Goal: Check status: Check status

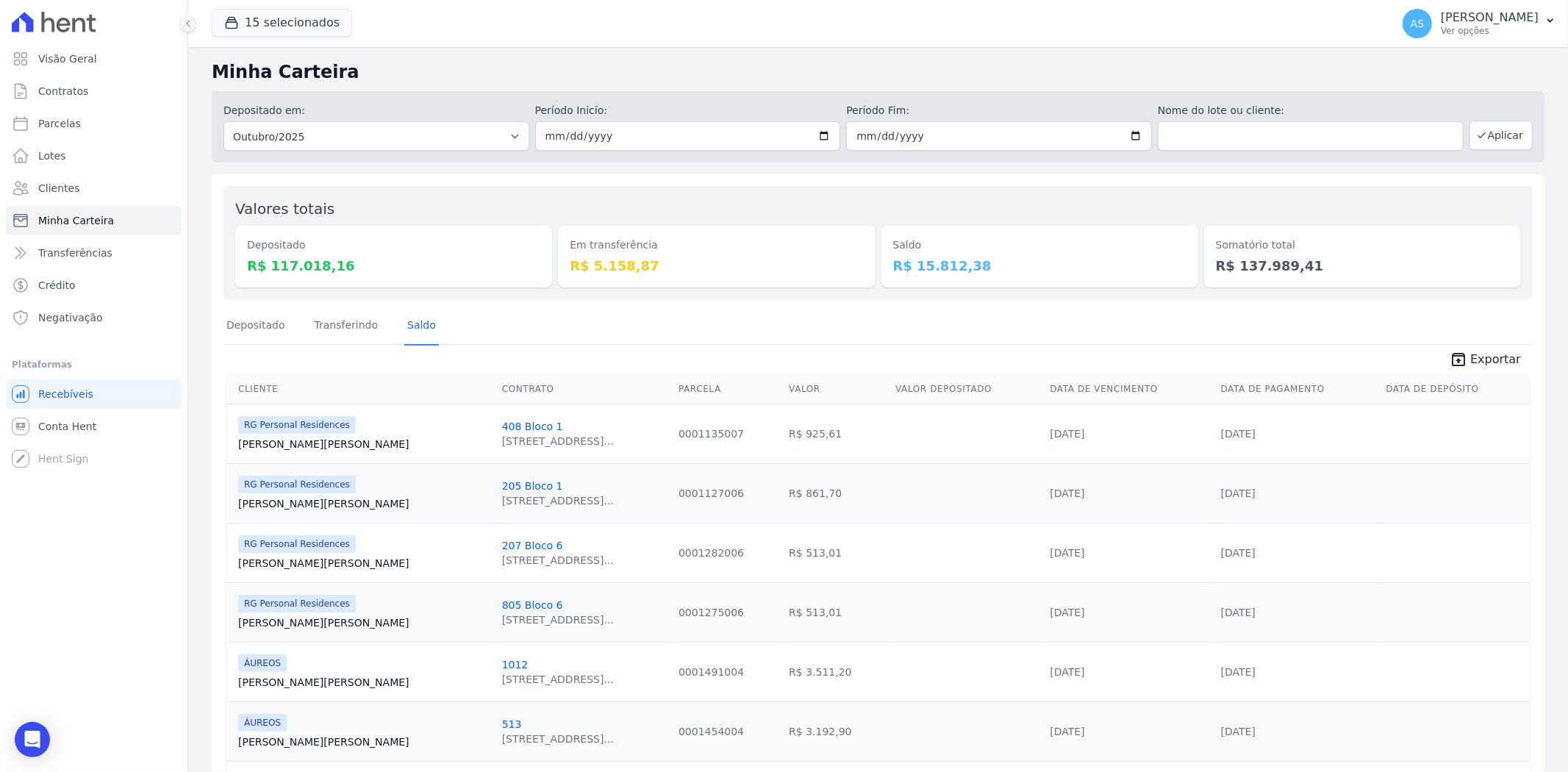
scroll to position [108, 0]
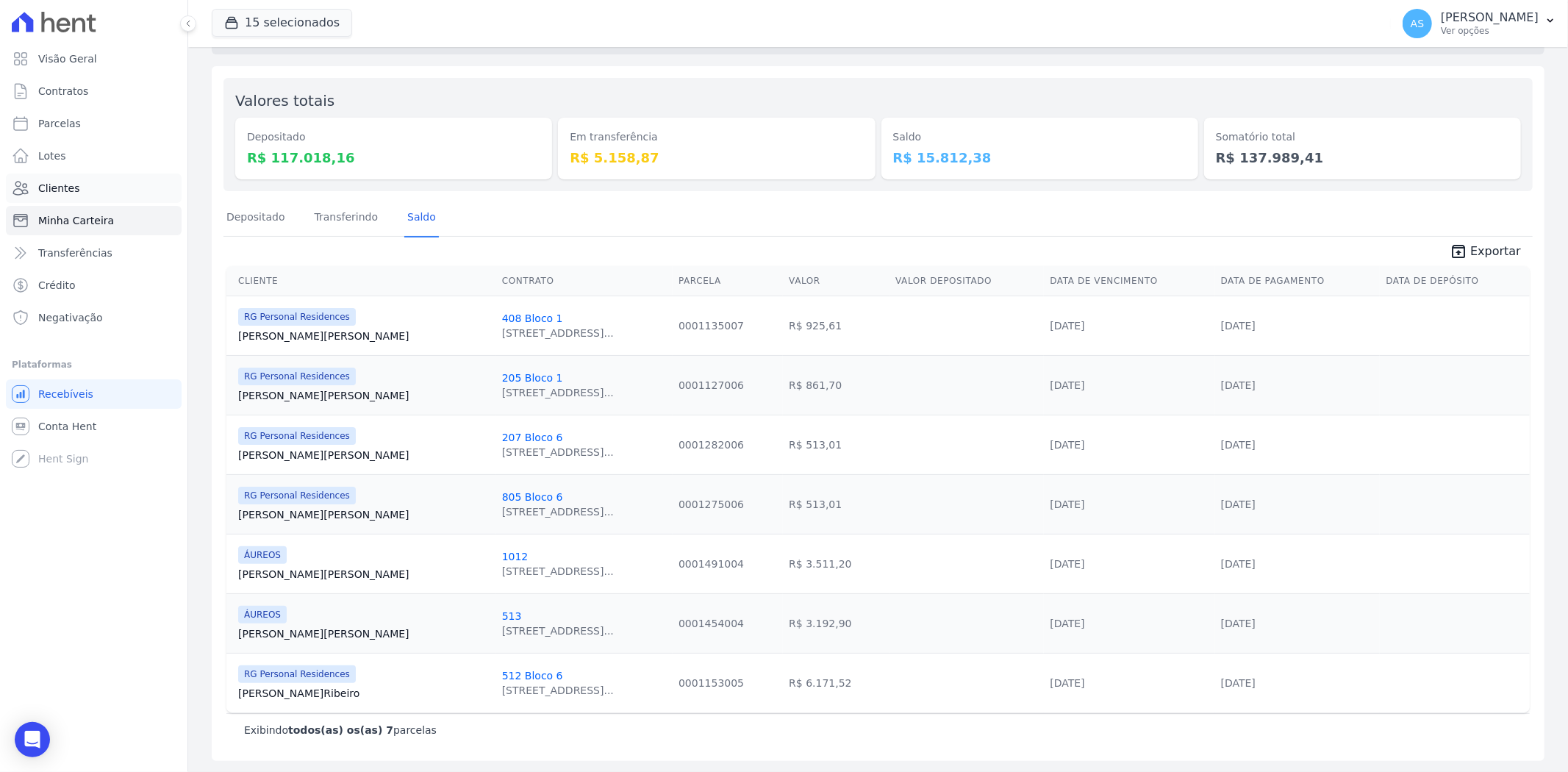
click at [40, 189] on span "Clientes" at bounding box center [59, 188] width 41 height 14
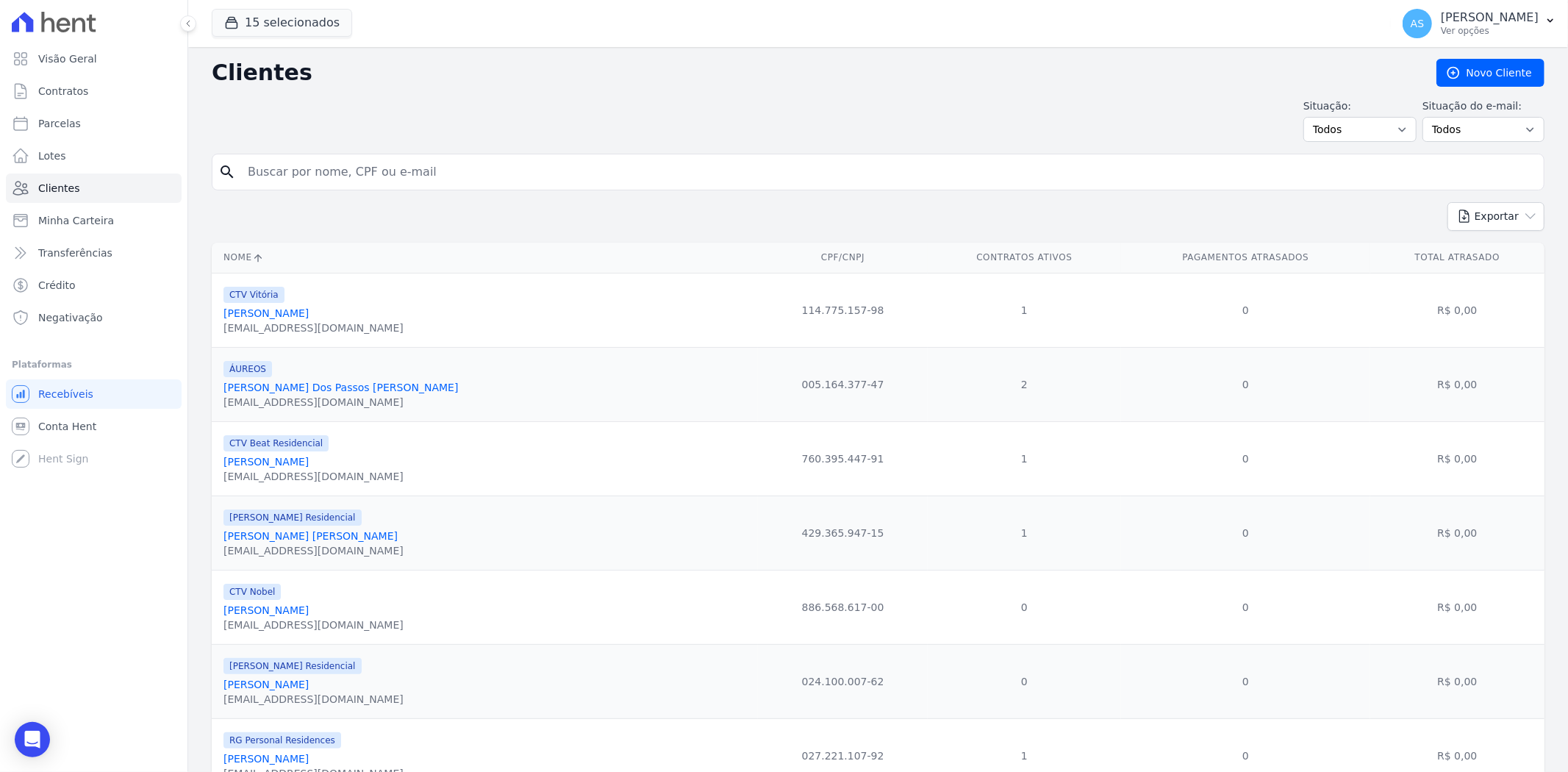
click at [272, 175] on input "search" at bounding box center [888, 172] width 1299 height 30
type input "[PERSON_NAME]"
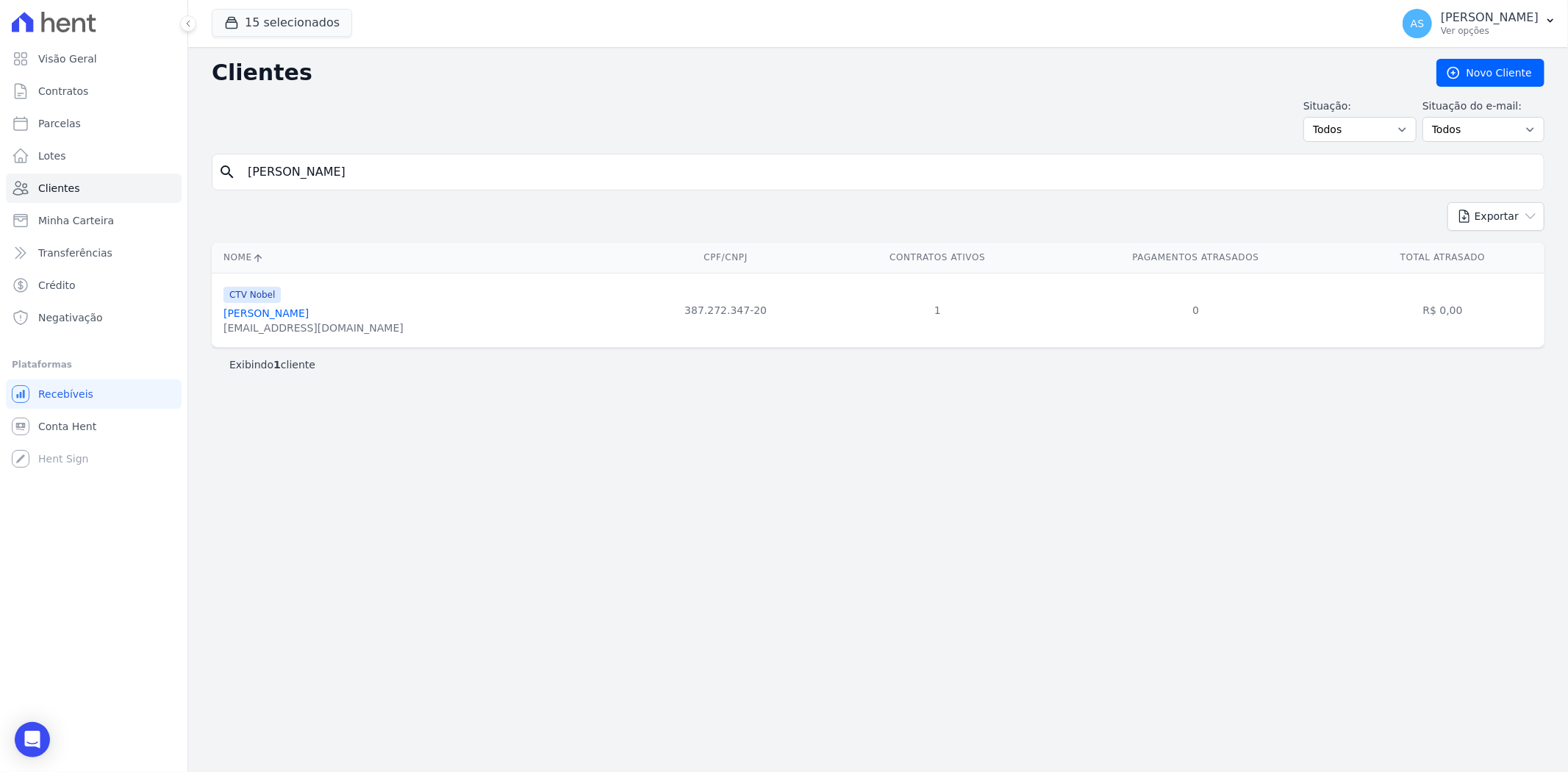
click at [290, 314] on link "[PERSON_NAME]" at bounding box center [266, 313] width 85 height 12
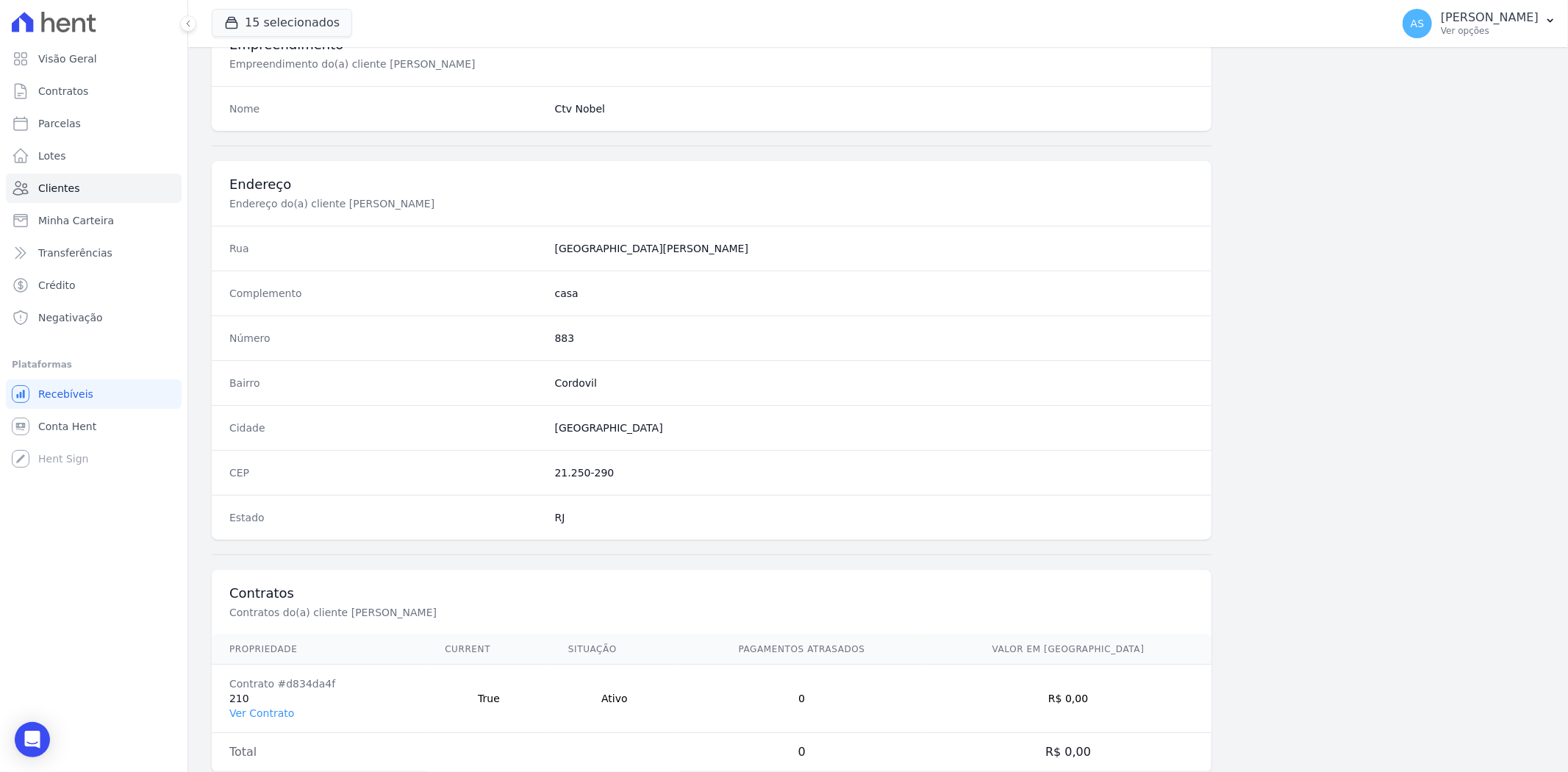
scroll to position [606, 0]
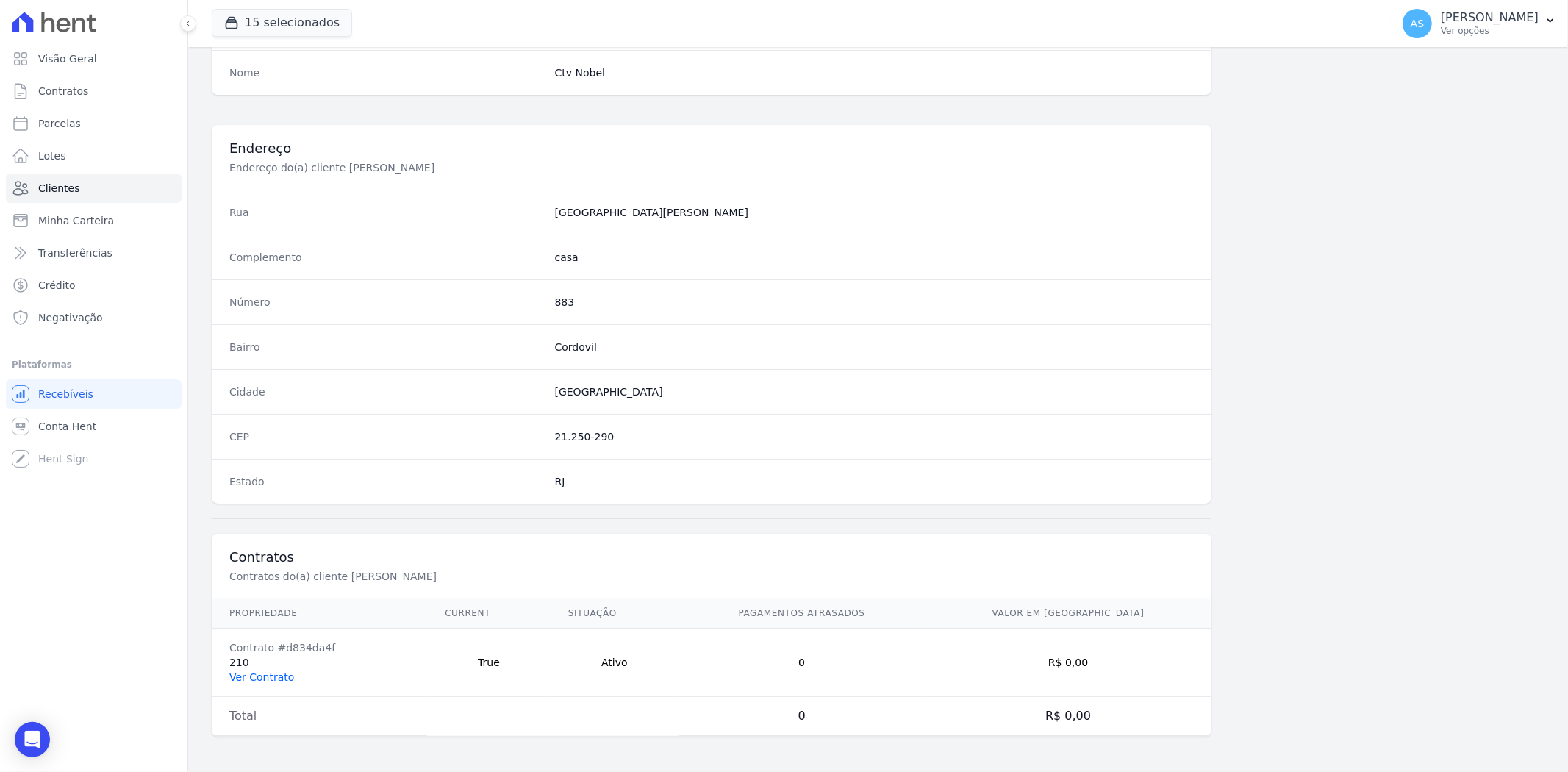
click at [243, 677] on link "Ver Contrato" at bounding box center [262, 676] width 65 height 12
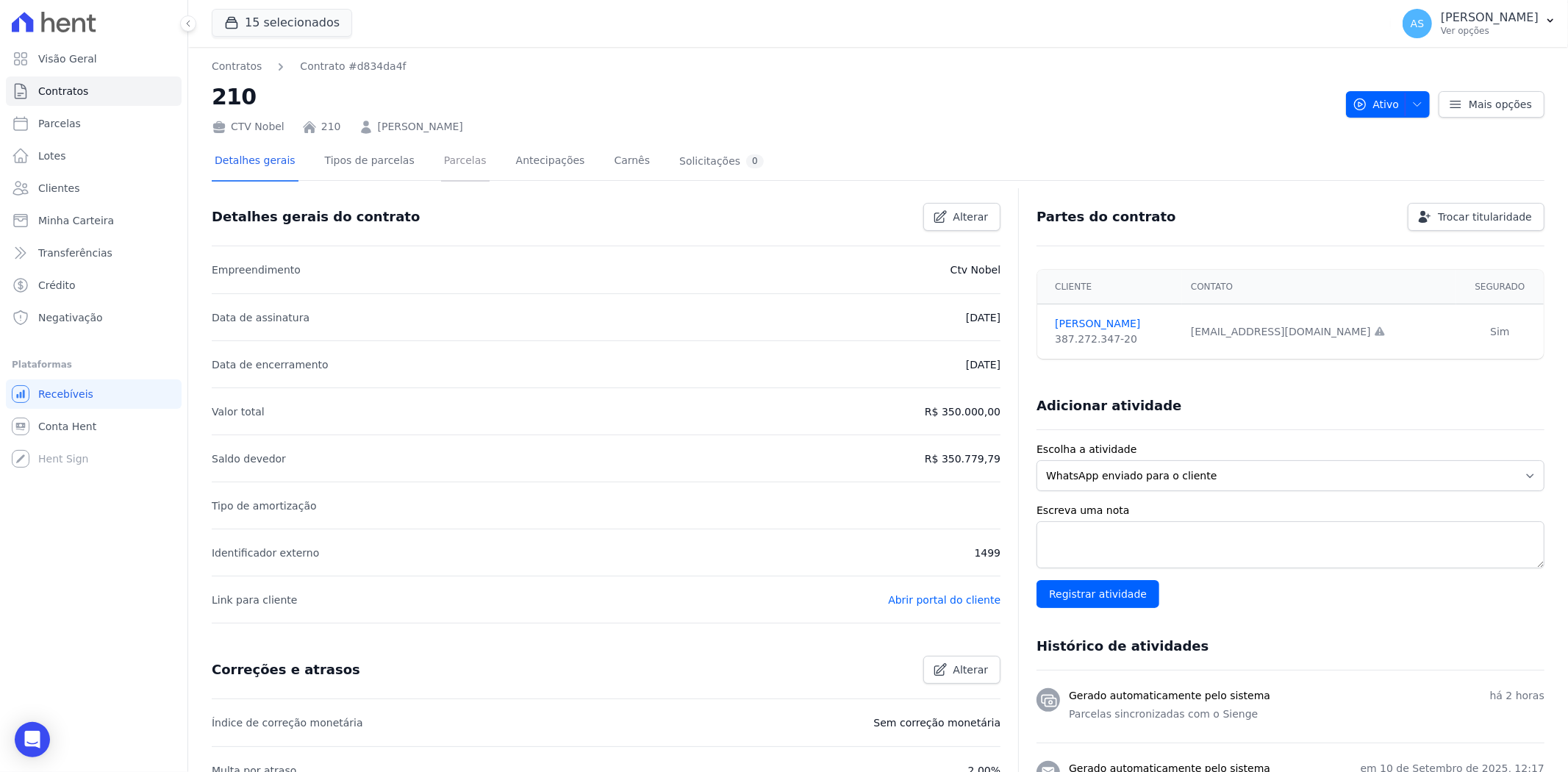
click at [446, 167] on link "Parcelas" at bounding box center [466, 162] width 49 height 39
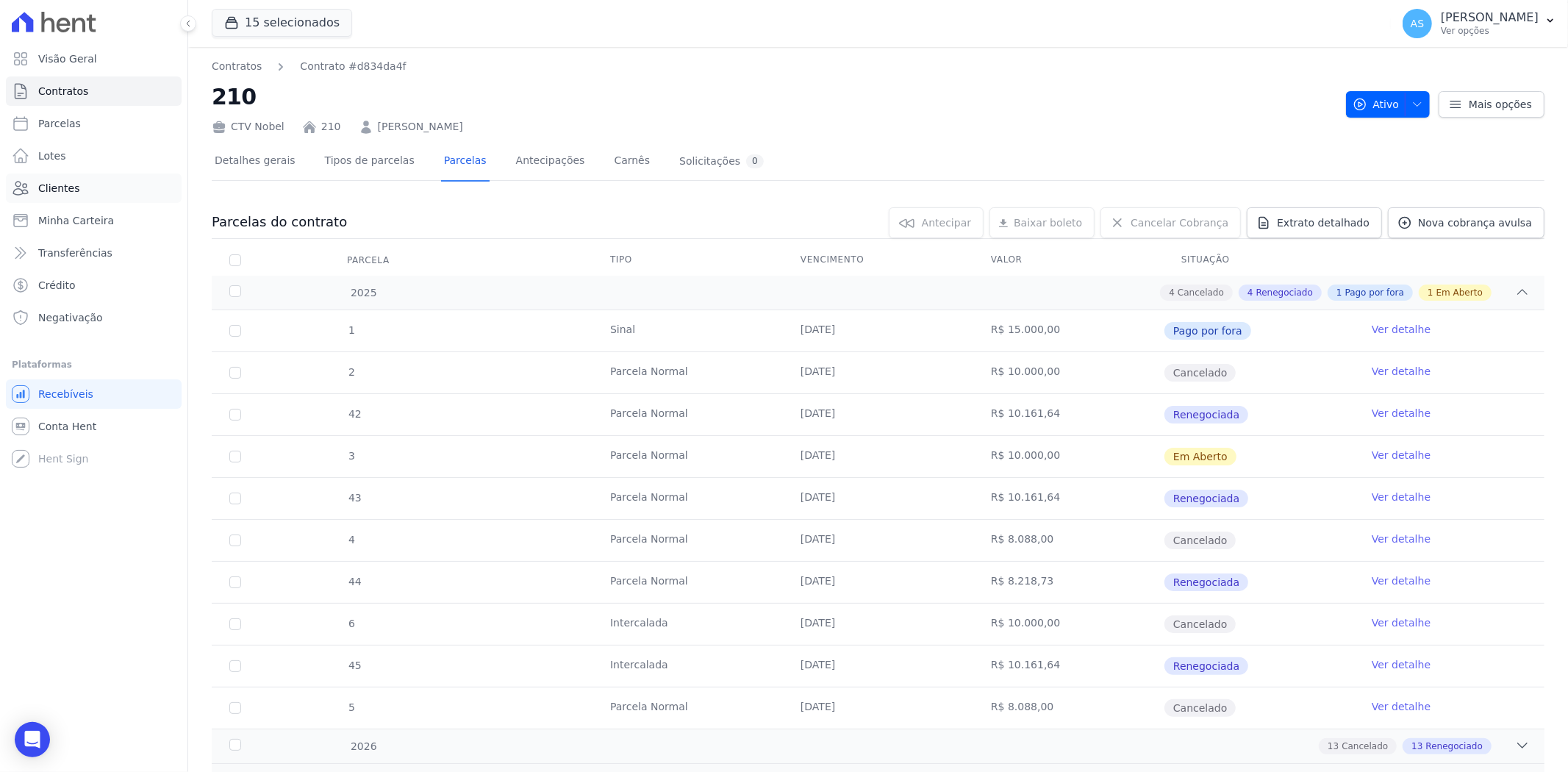
click at [44, 176] on link "Clientes" at bounding box center [94, 188] width 175 height 30
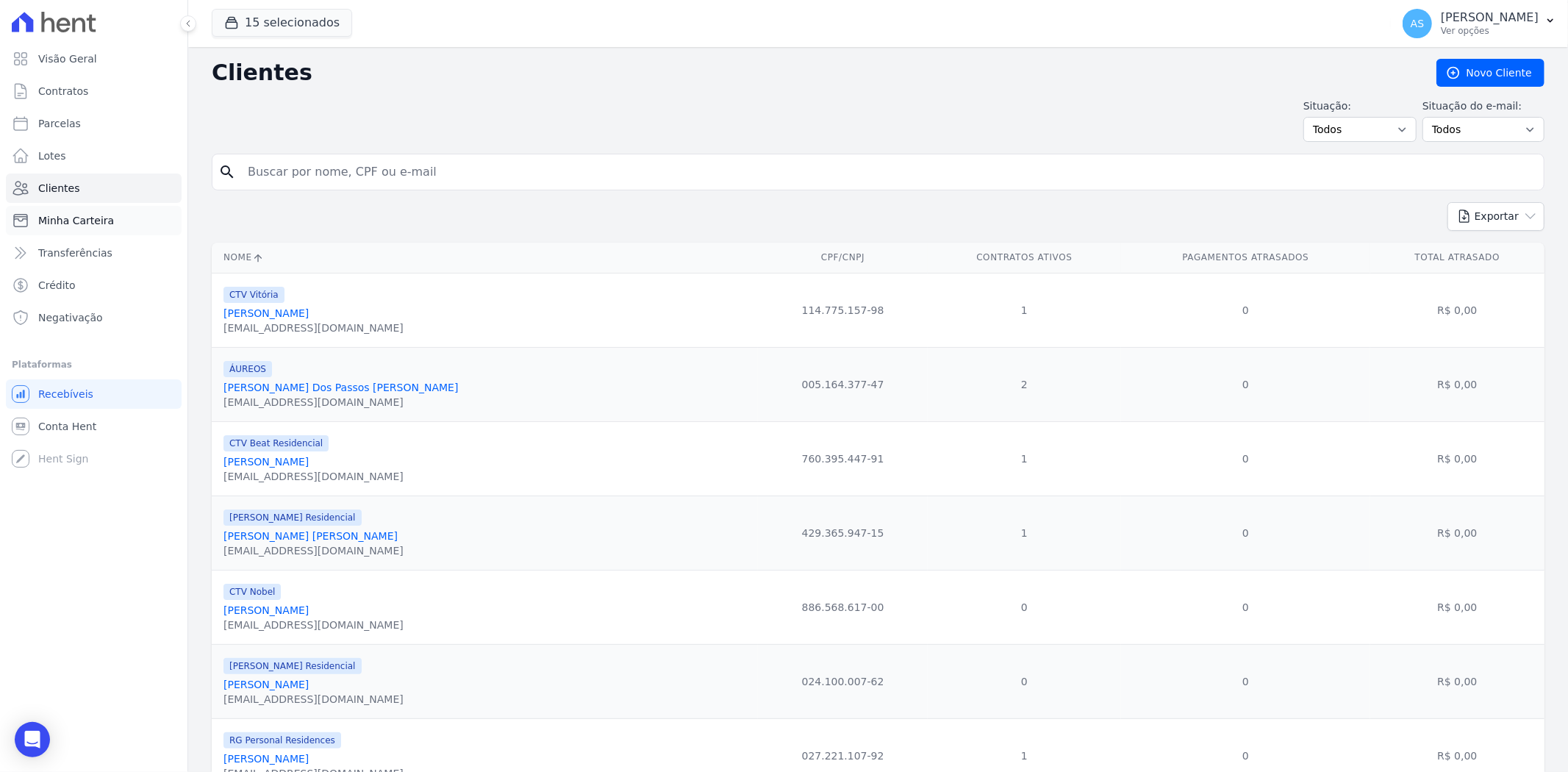
click at [63, 224] on span "Minha Carteira" at bounding box center [76, 220] width 76 height 14
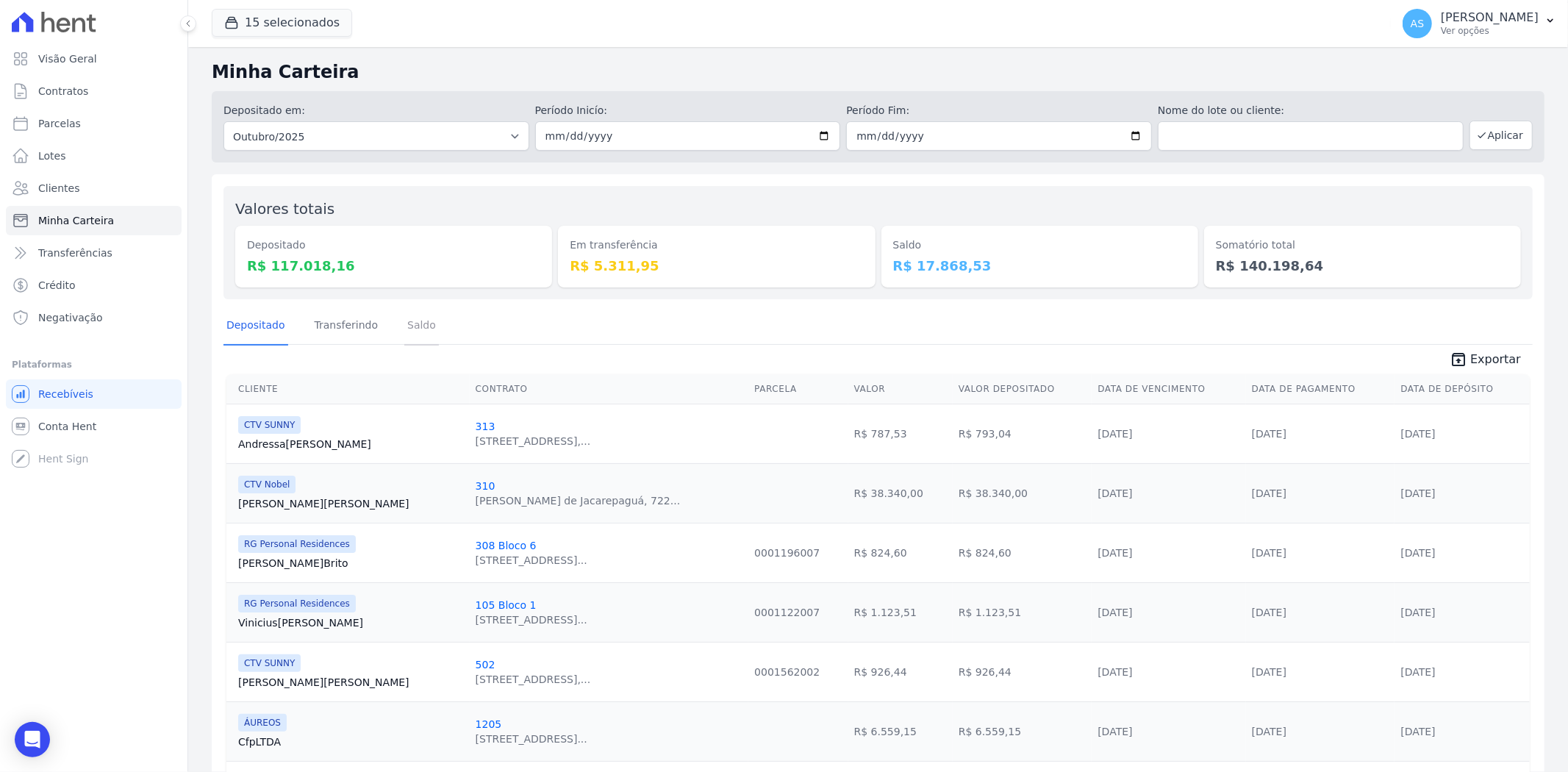
click at [423, 320] on link "Saldo" at bounding box center [422, 326] width 34 height 39
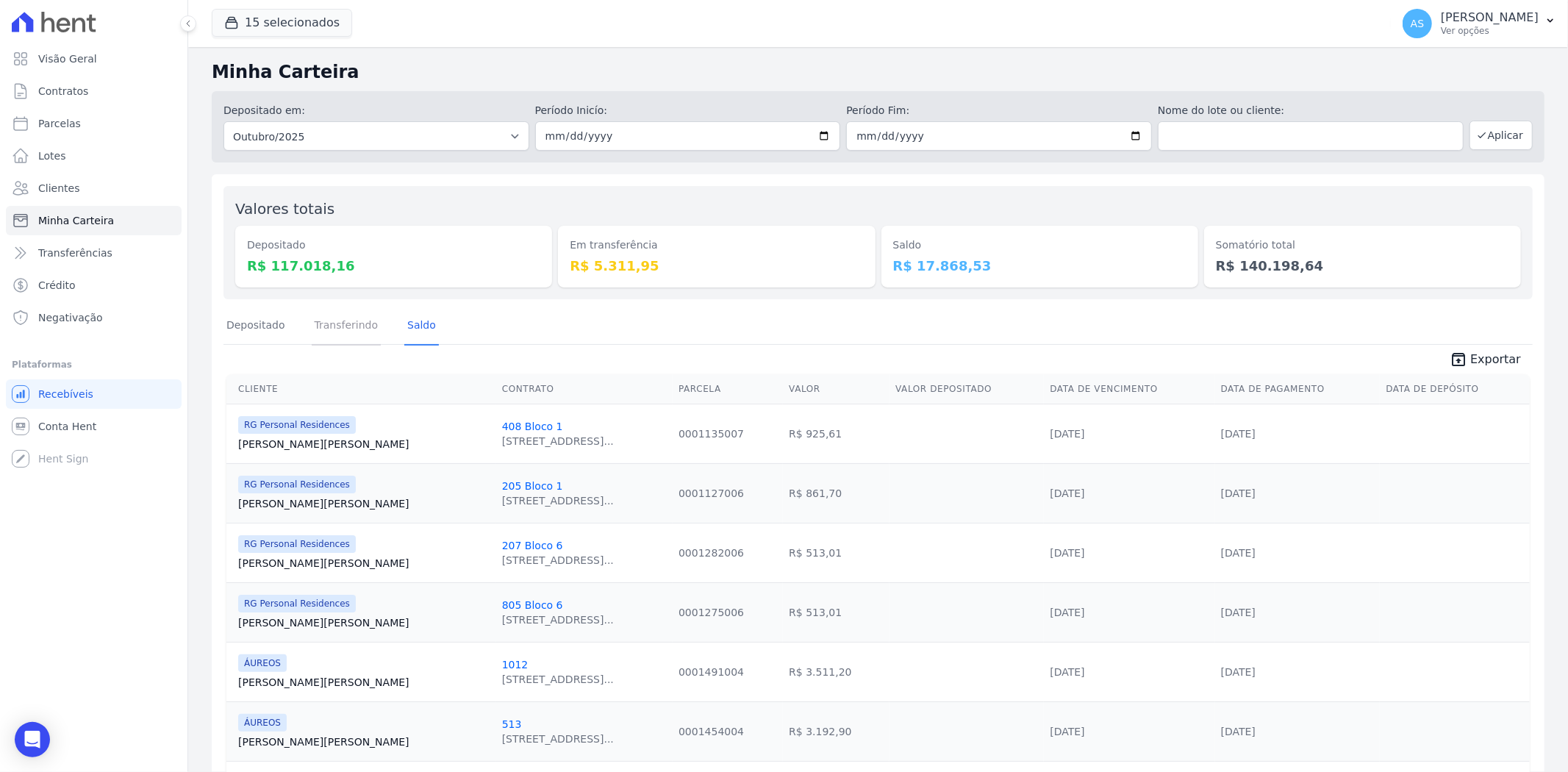
click at [347, 320] on link "Transferindo" at bounding box center [347, 326] width 70 height 39
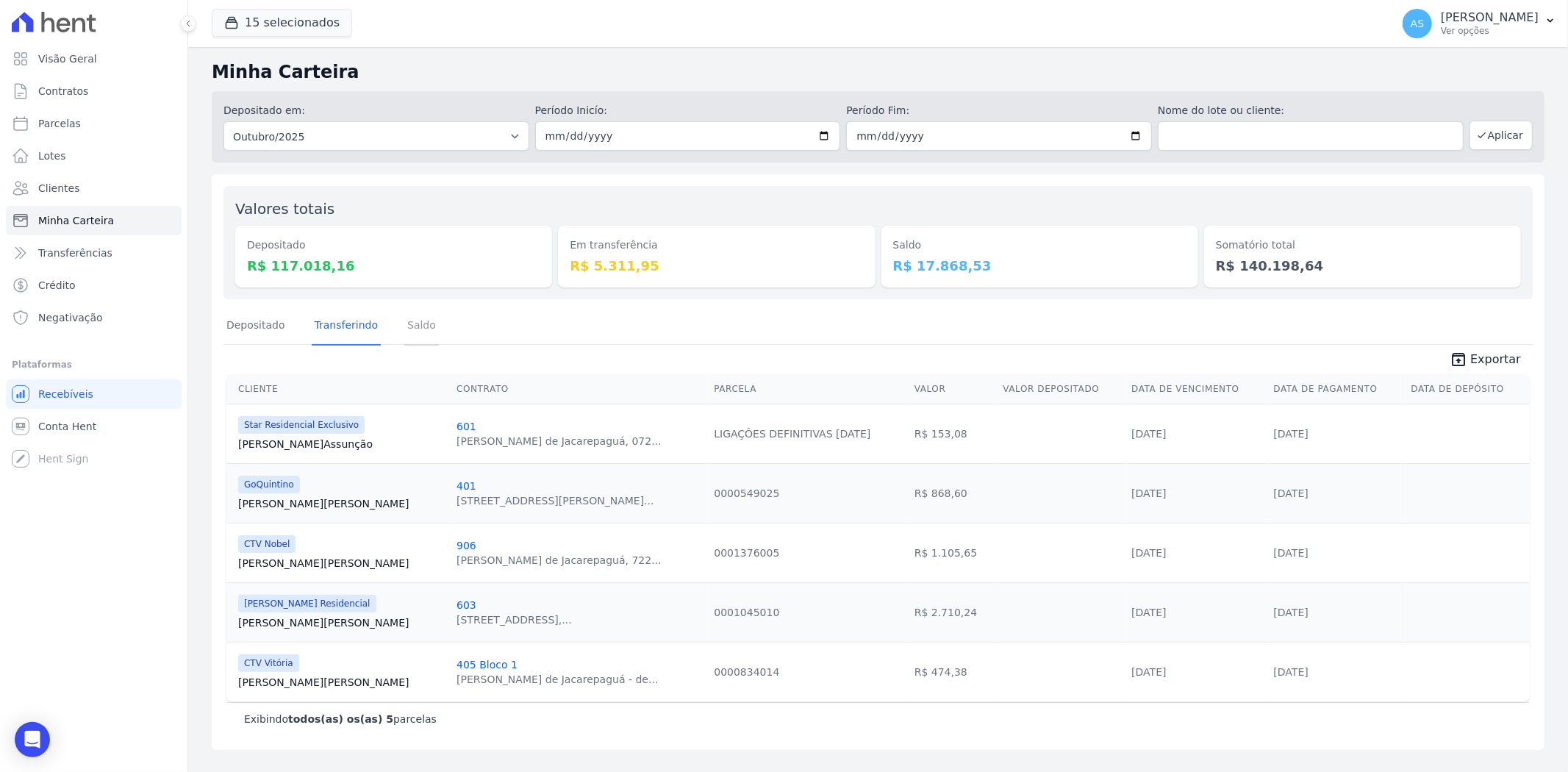
click at [414, 328] on link "Saldo" at bounding box center [422, 326] width 34 height 39
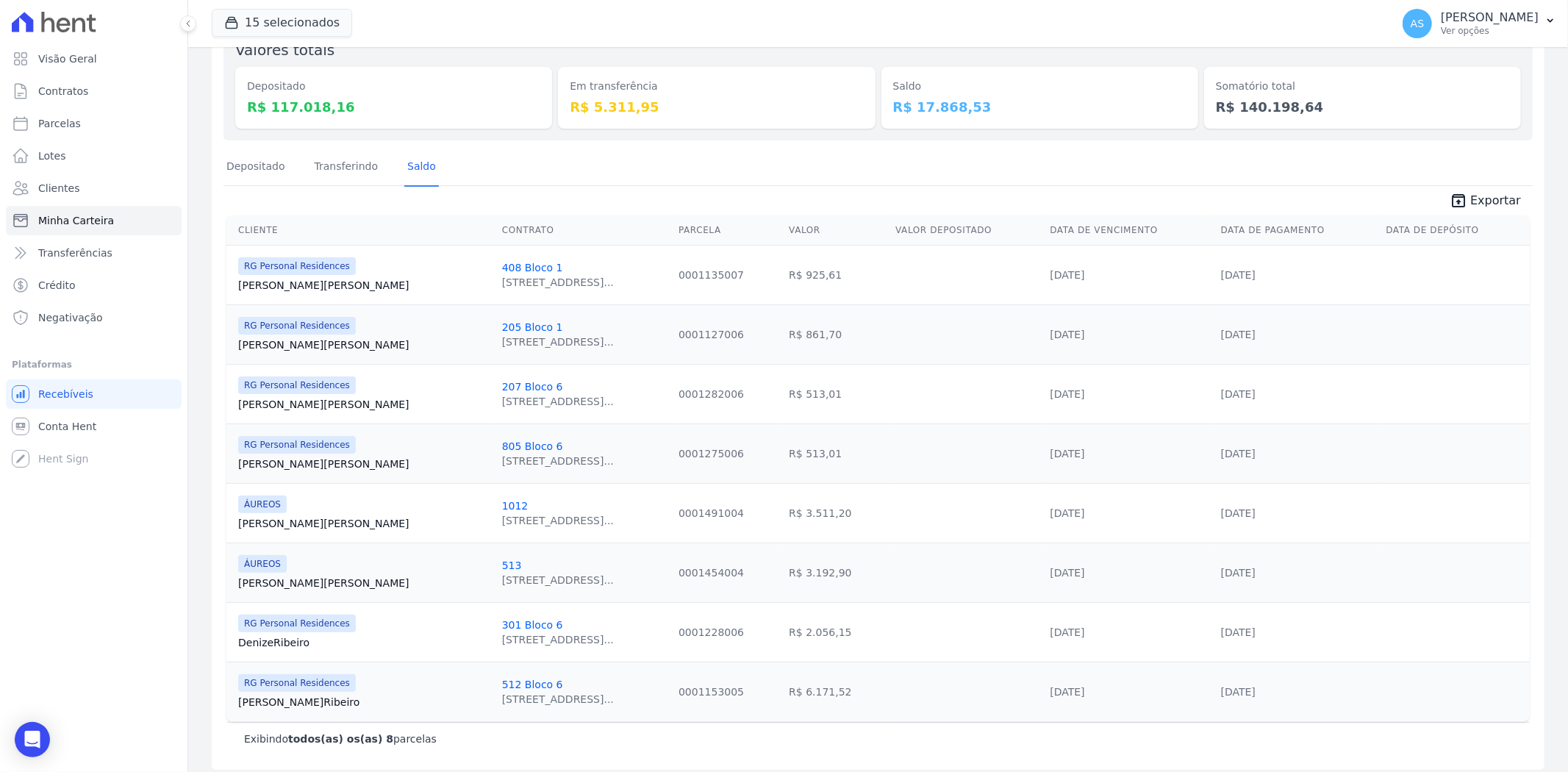
scroll to position [164, 0]
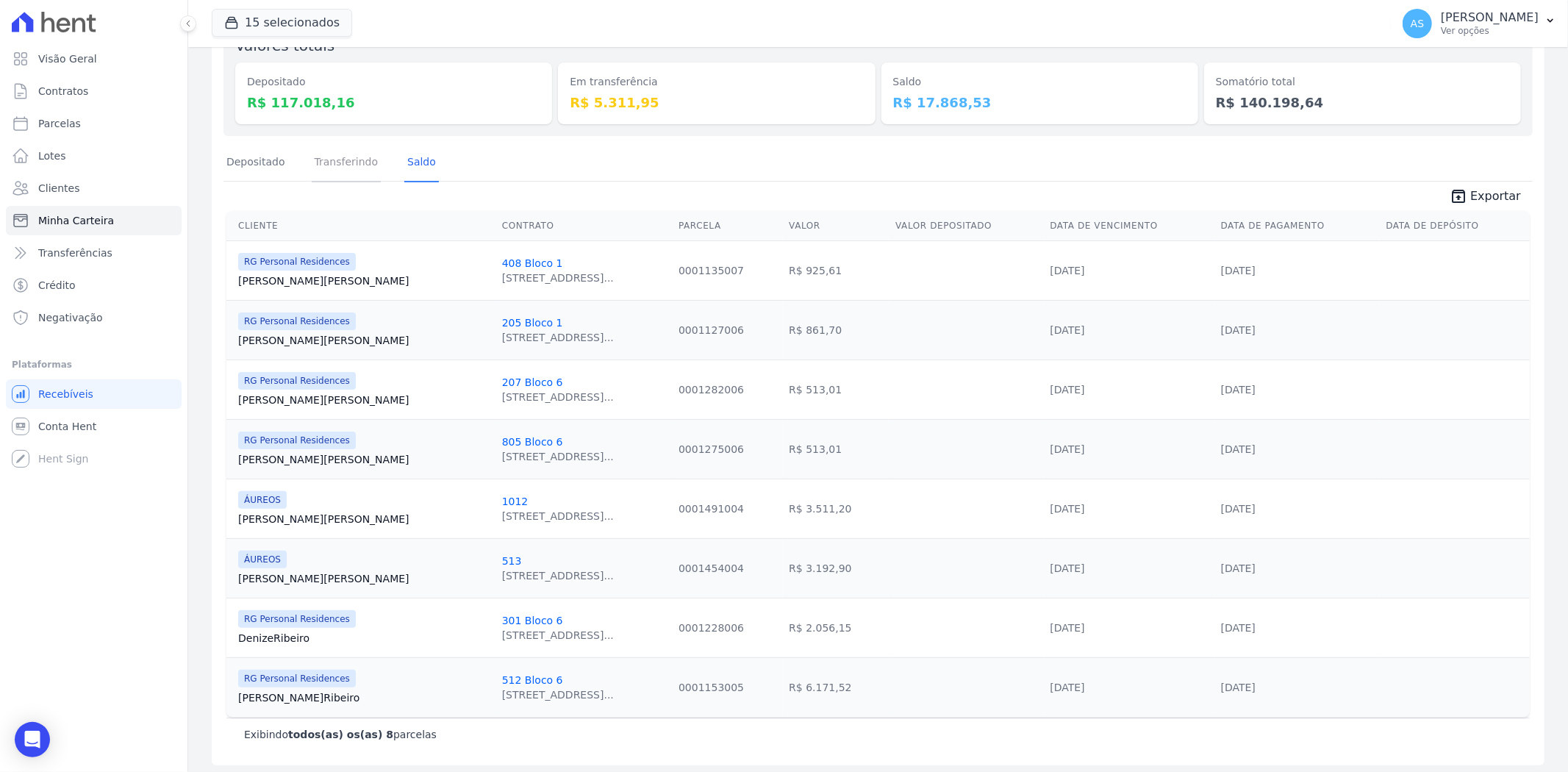
click at [340, 167] on link "Transferindo" at bounding box center [347, 163] width 70 height 39
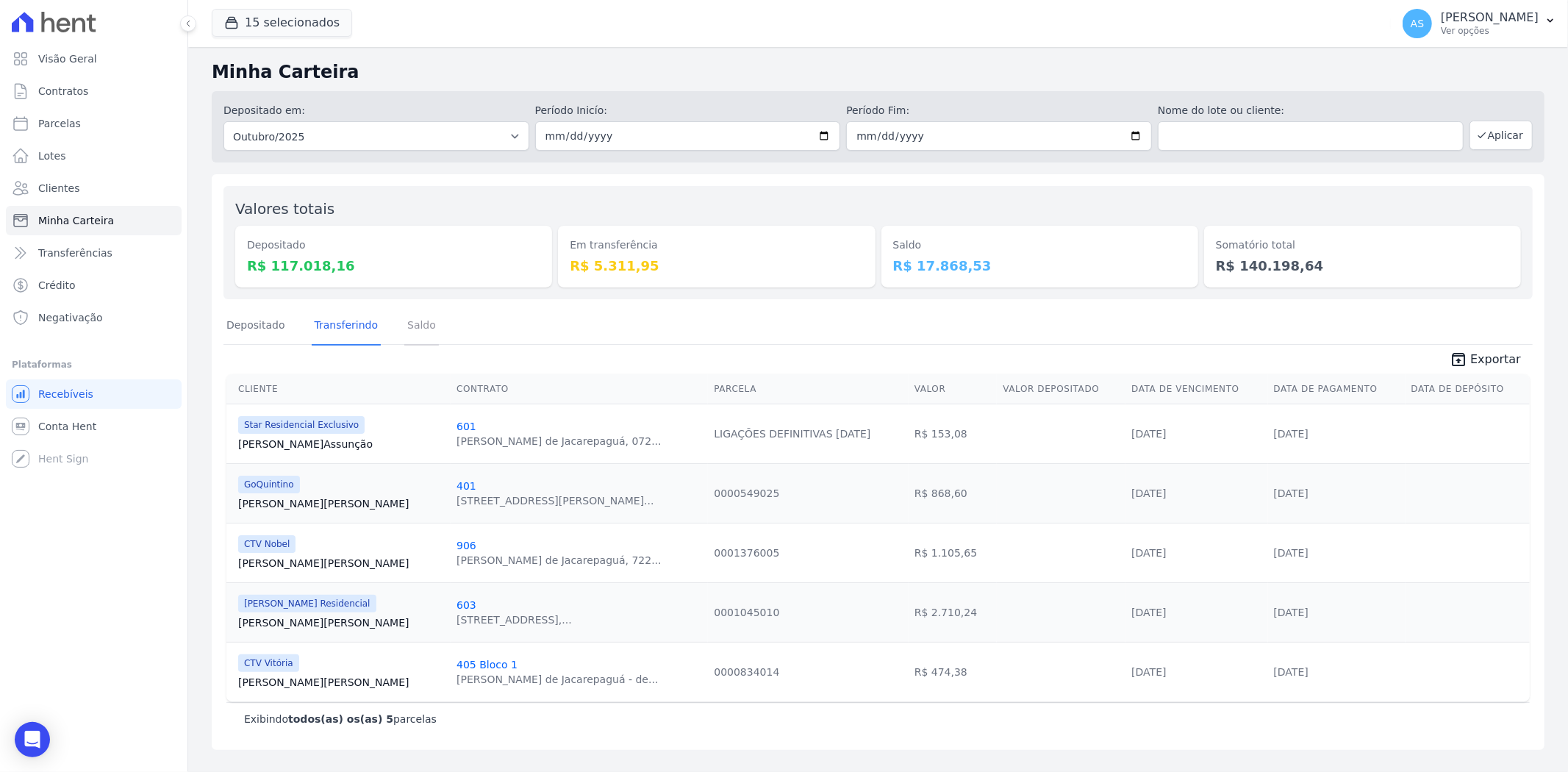
click at [405, 322] on link "Saldo" at bounding box center [422, 326] width 34 height 39
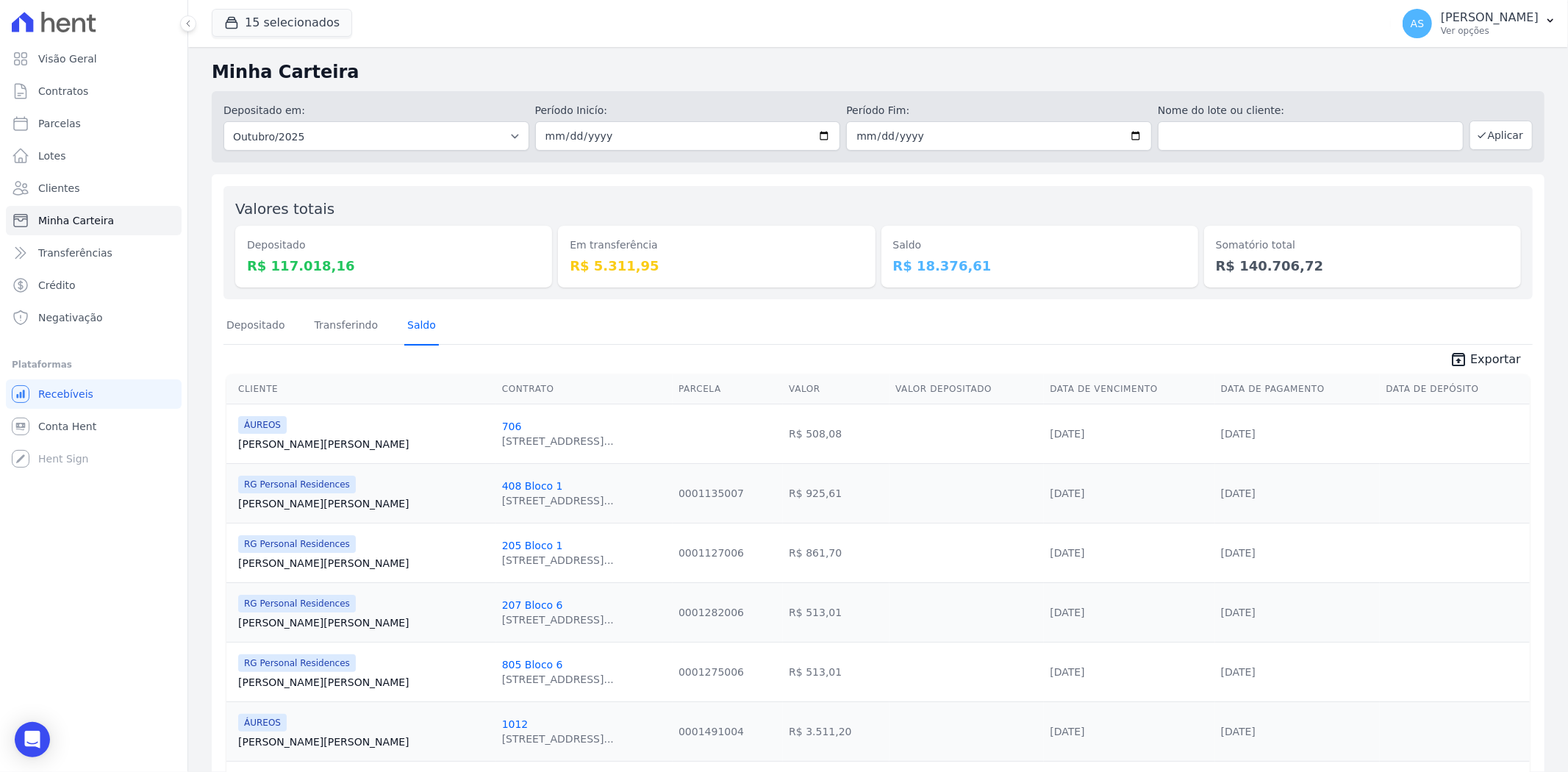
click at [410, 324] on link "Saldo" at bounding box center [422, 326] width 34 height 39
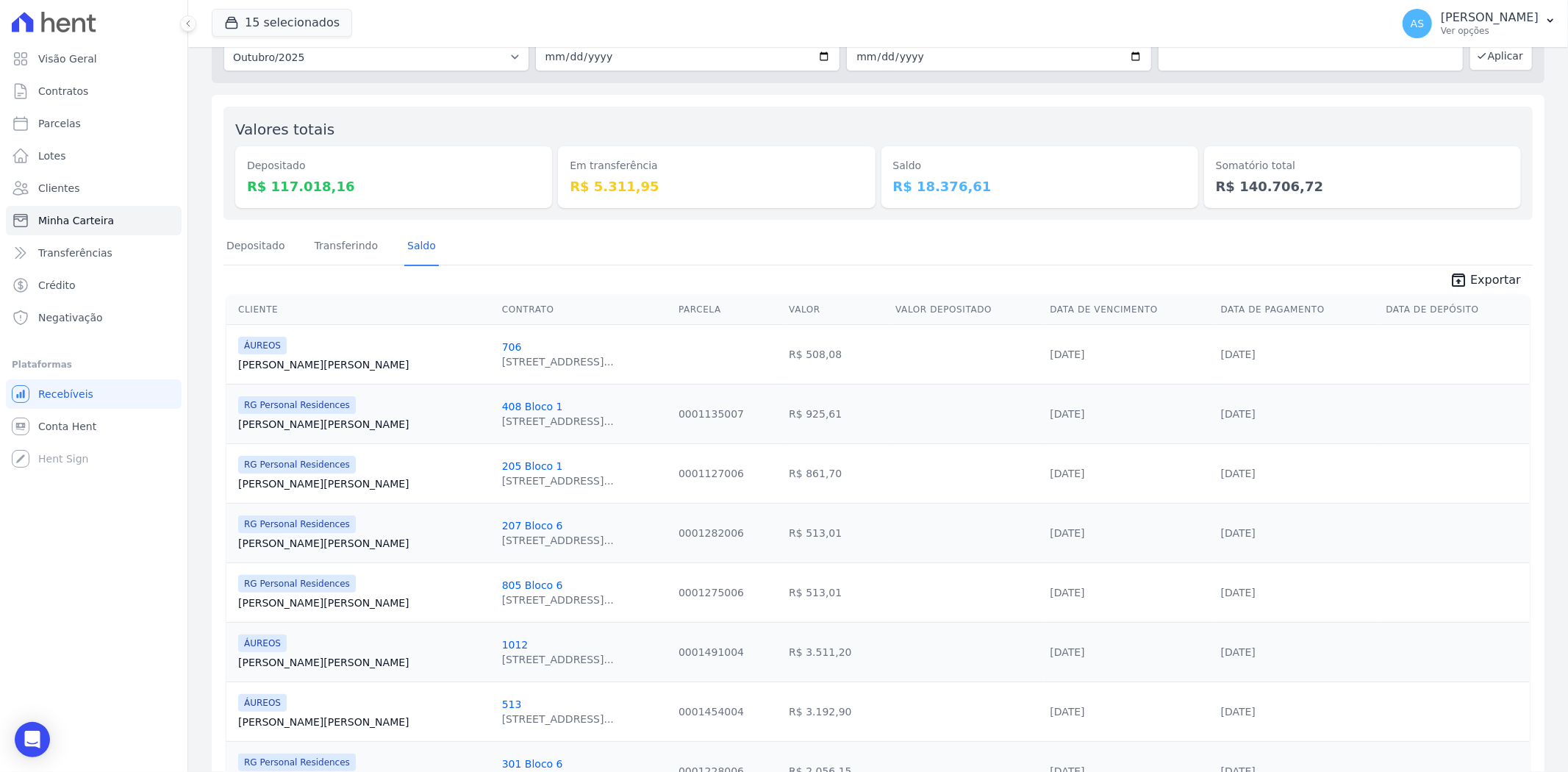
scroll to position [63, 0]
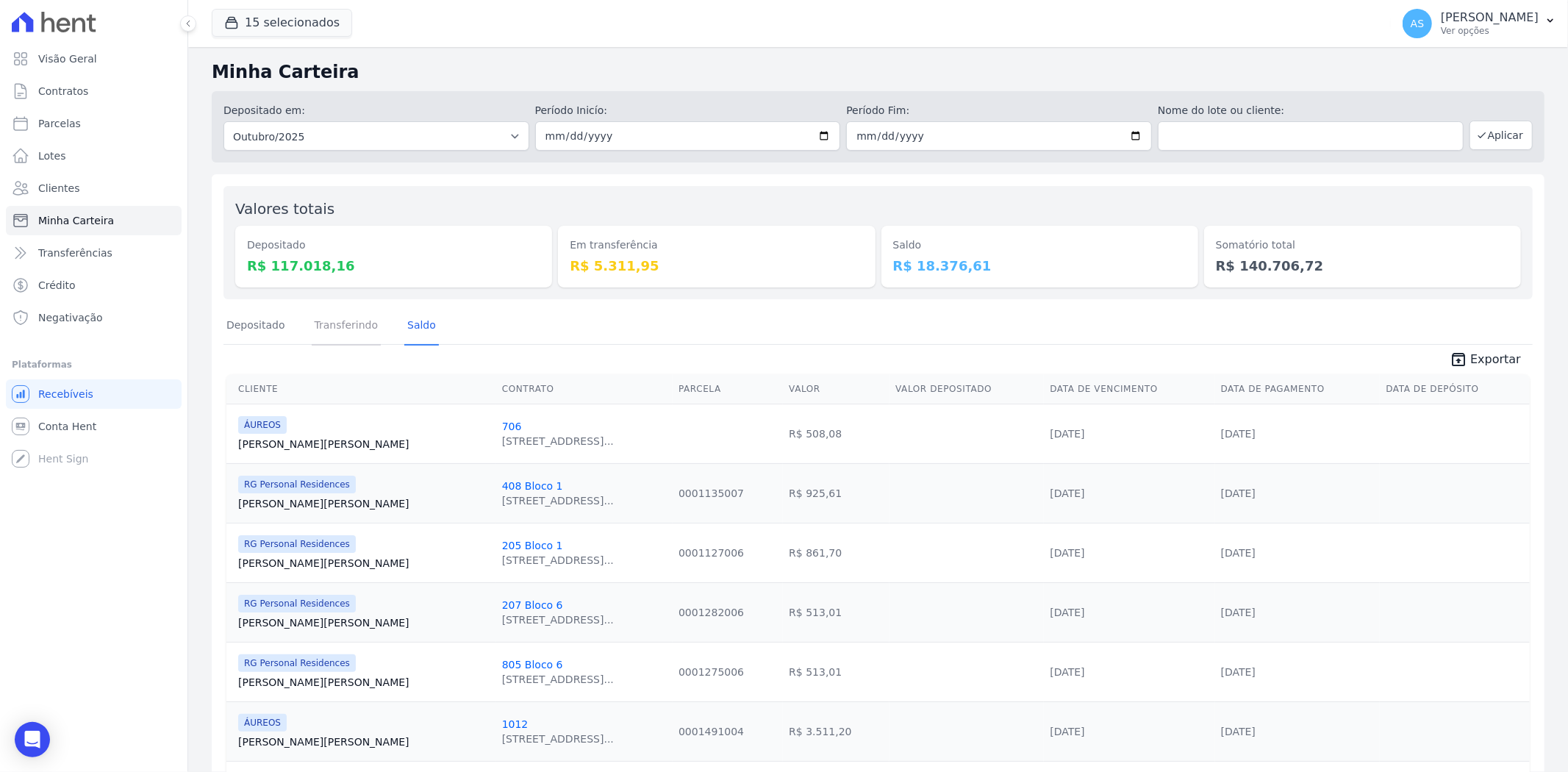
click at [339, 329] on link "Transferindo" at bounding box center [347, 326] width 70 height 39
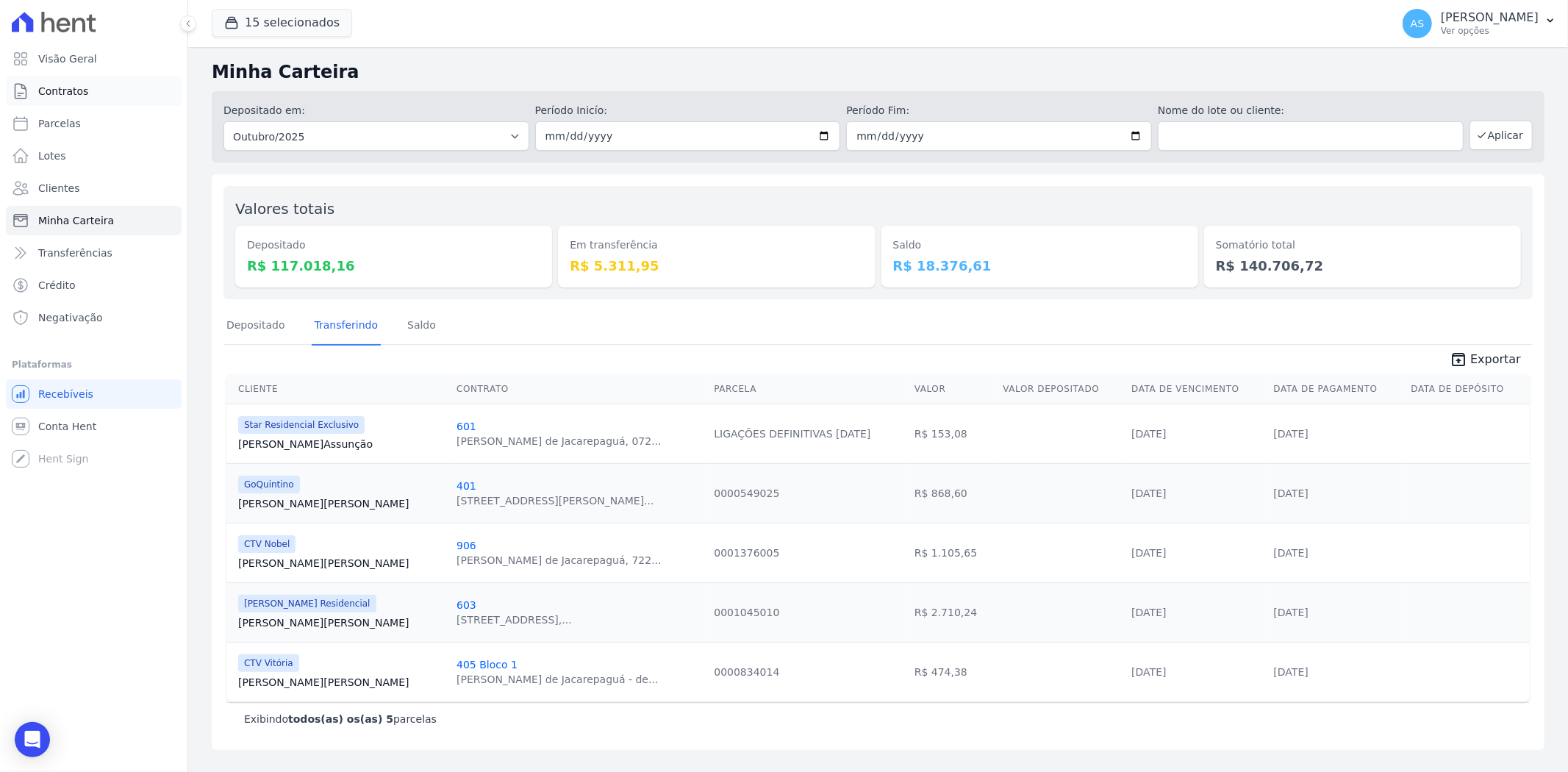
click at [52, 90] on span "Contratos" at bounding box center [64, 91] width 50 height 14
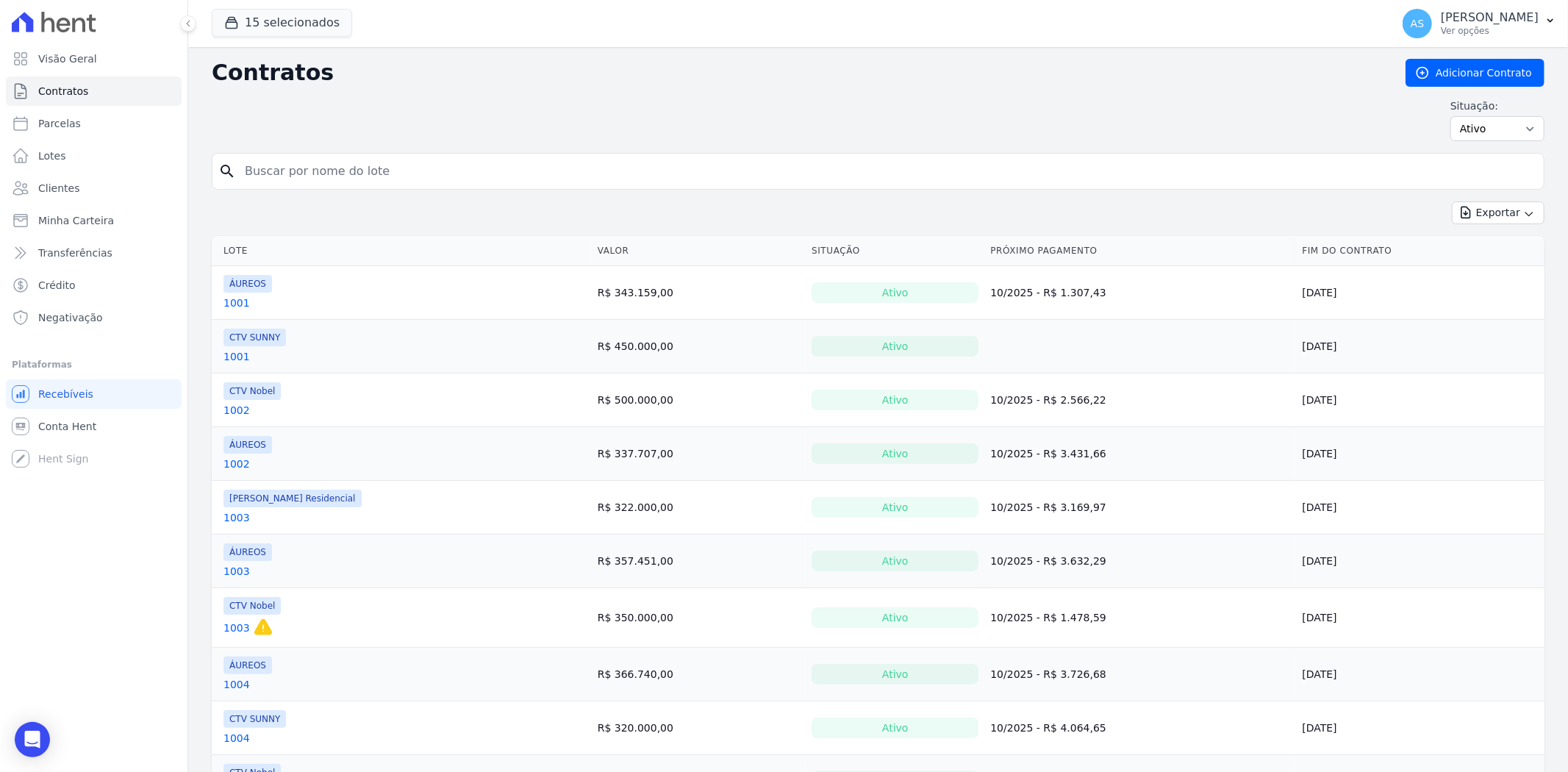
click at [291, 164] on input "search" at bounding box center [886, 171] width 1302 height 30
type input "606"
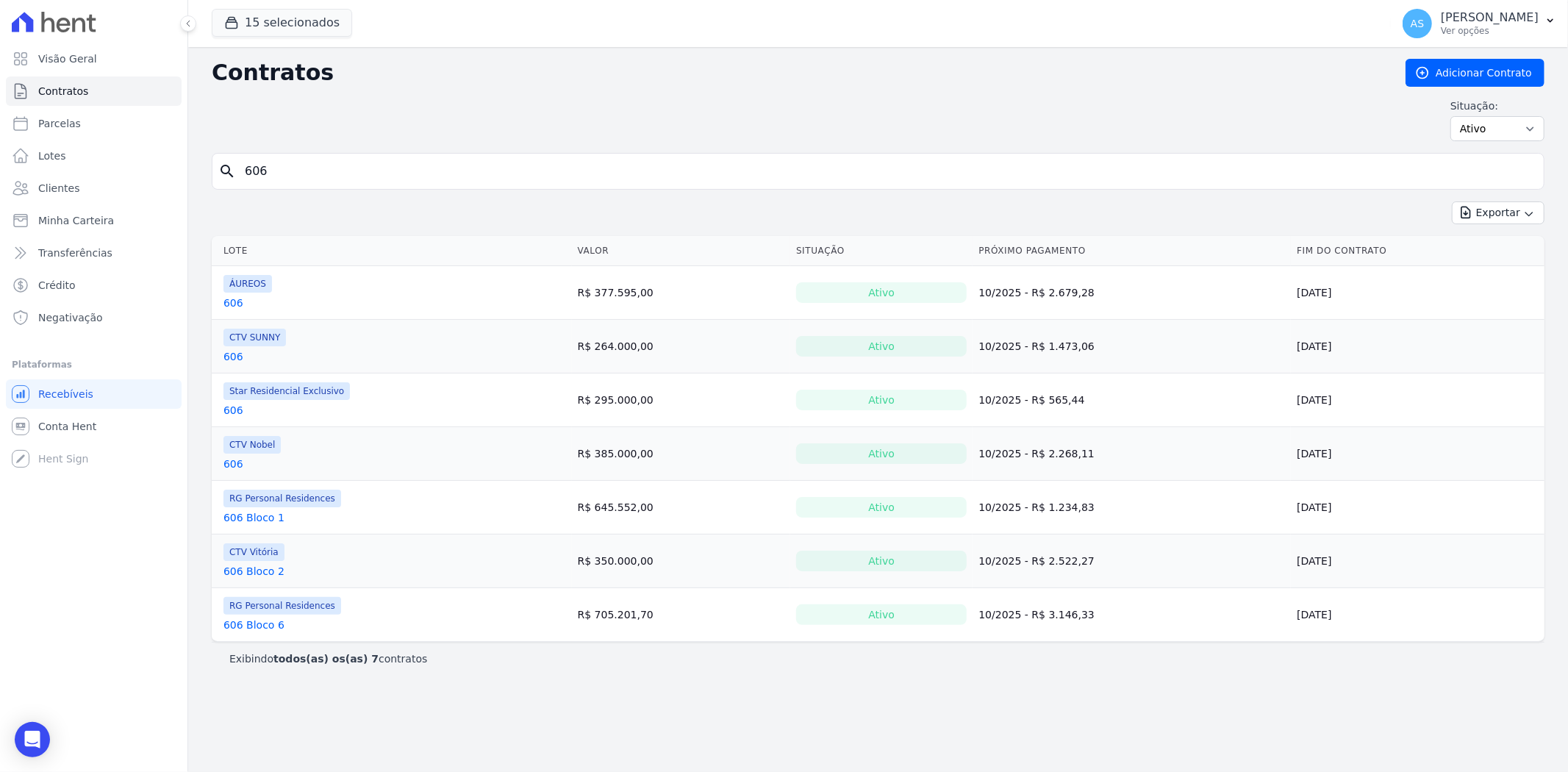
click at [236, 304] on link "606" at bounding box center [234, 303] width 20 height 14
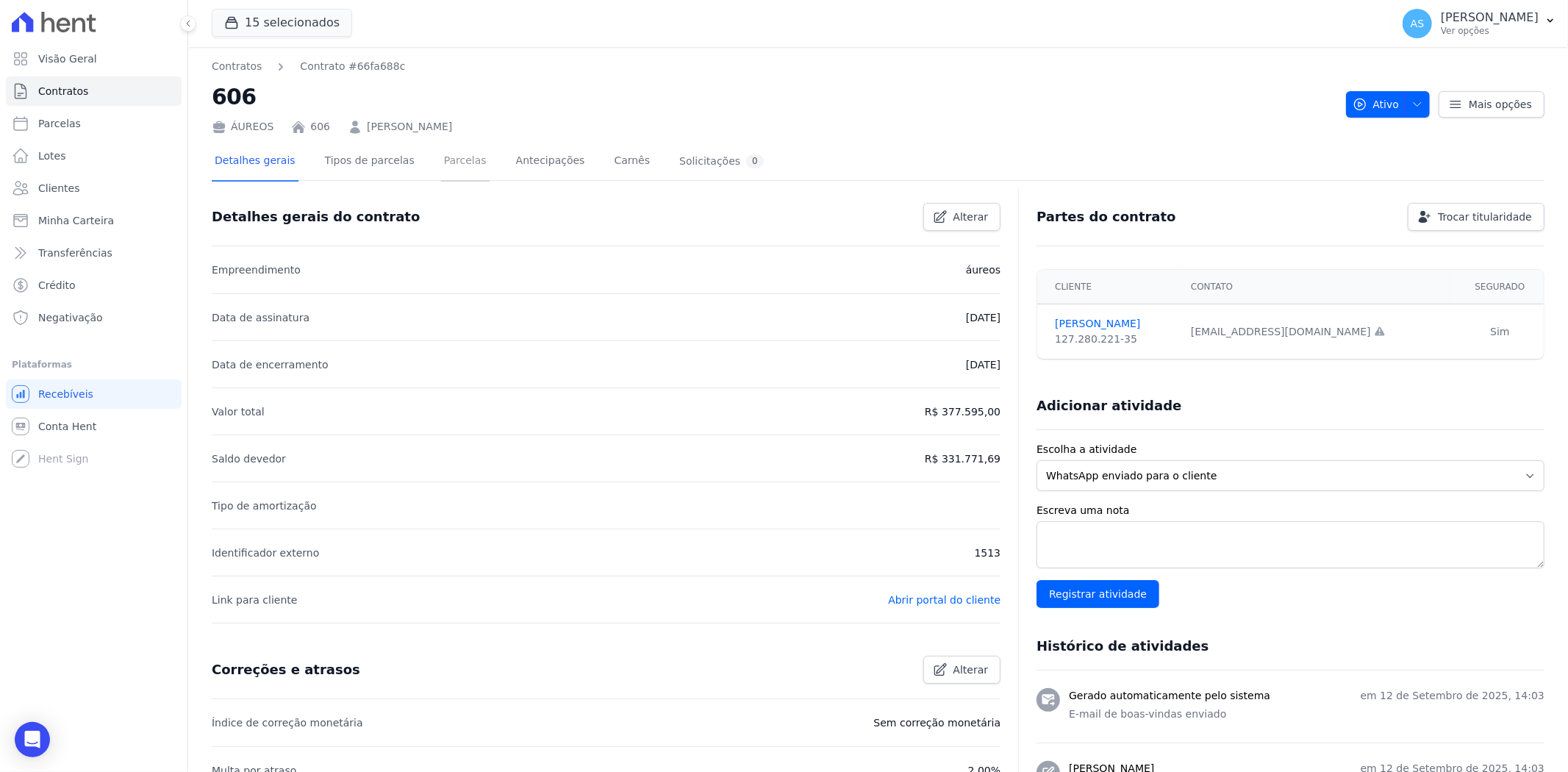
click at [441, 164] on link "Parcelas" at bounding box center [466, 162] width 49 height 39
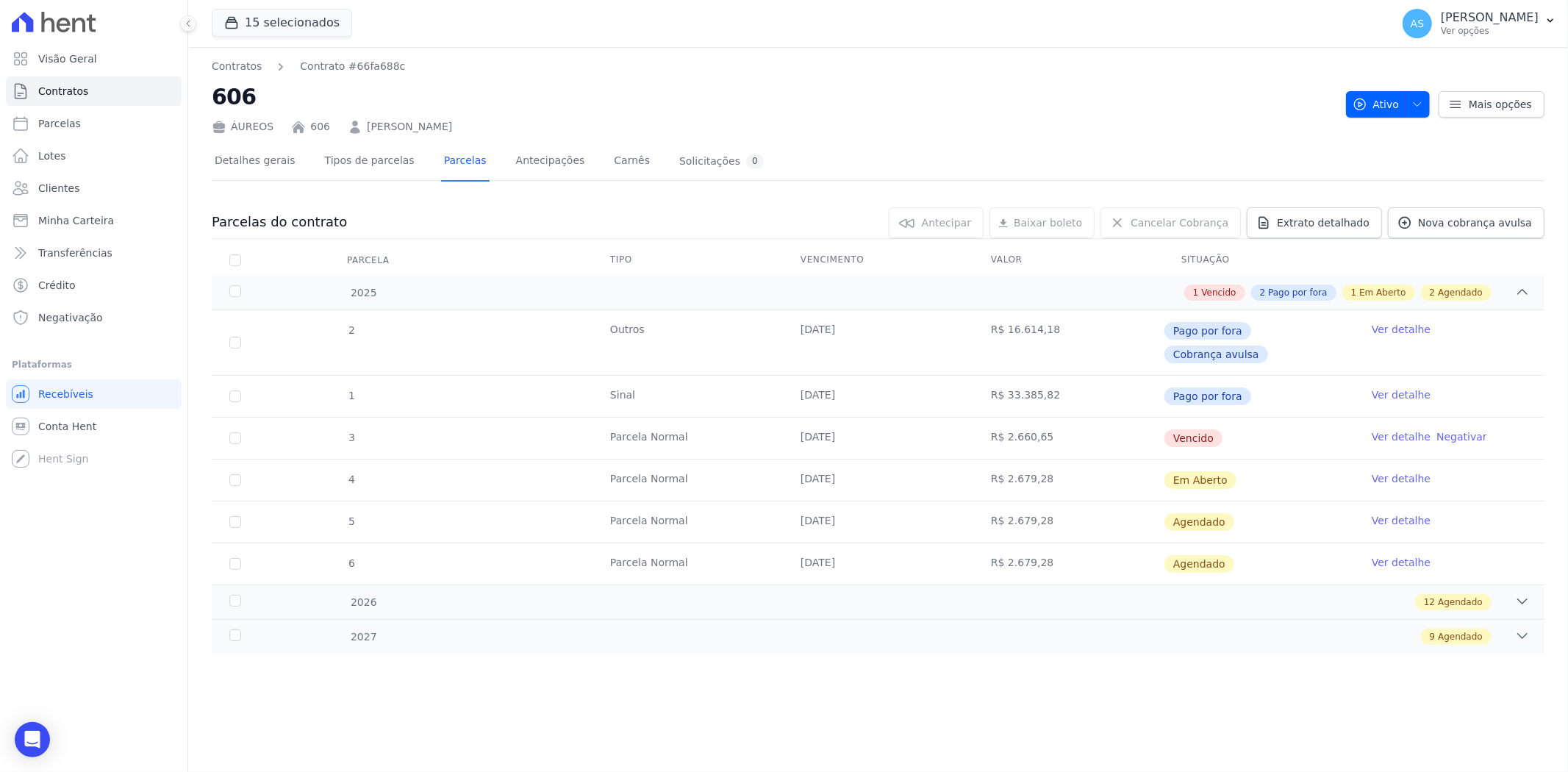
click at [1399, 429] on link "Ver detalhe" at bounding box center [1401, 436] width 58 height 14
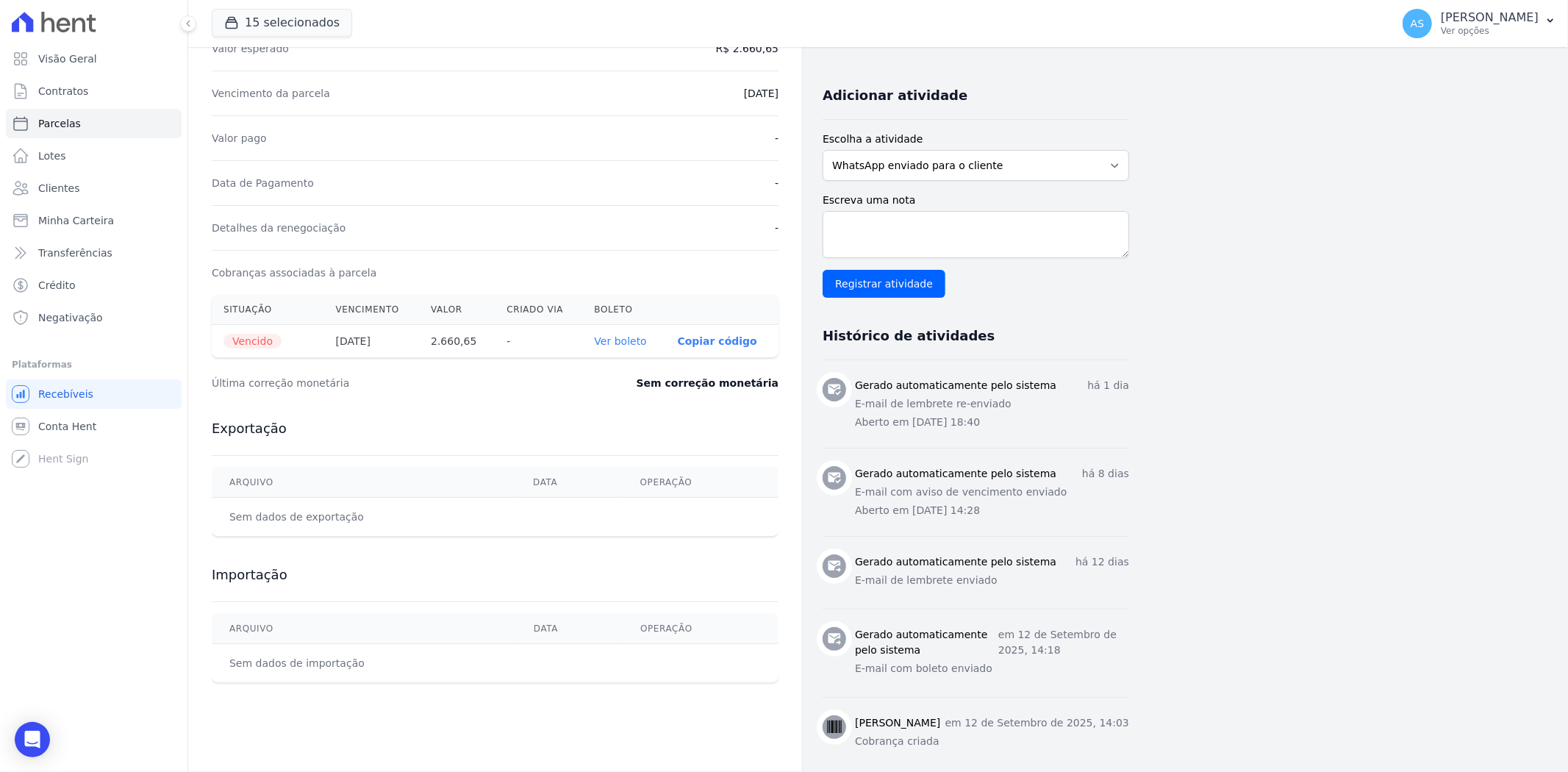
scroll to position [304, 0]
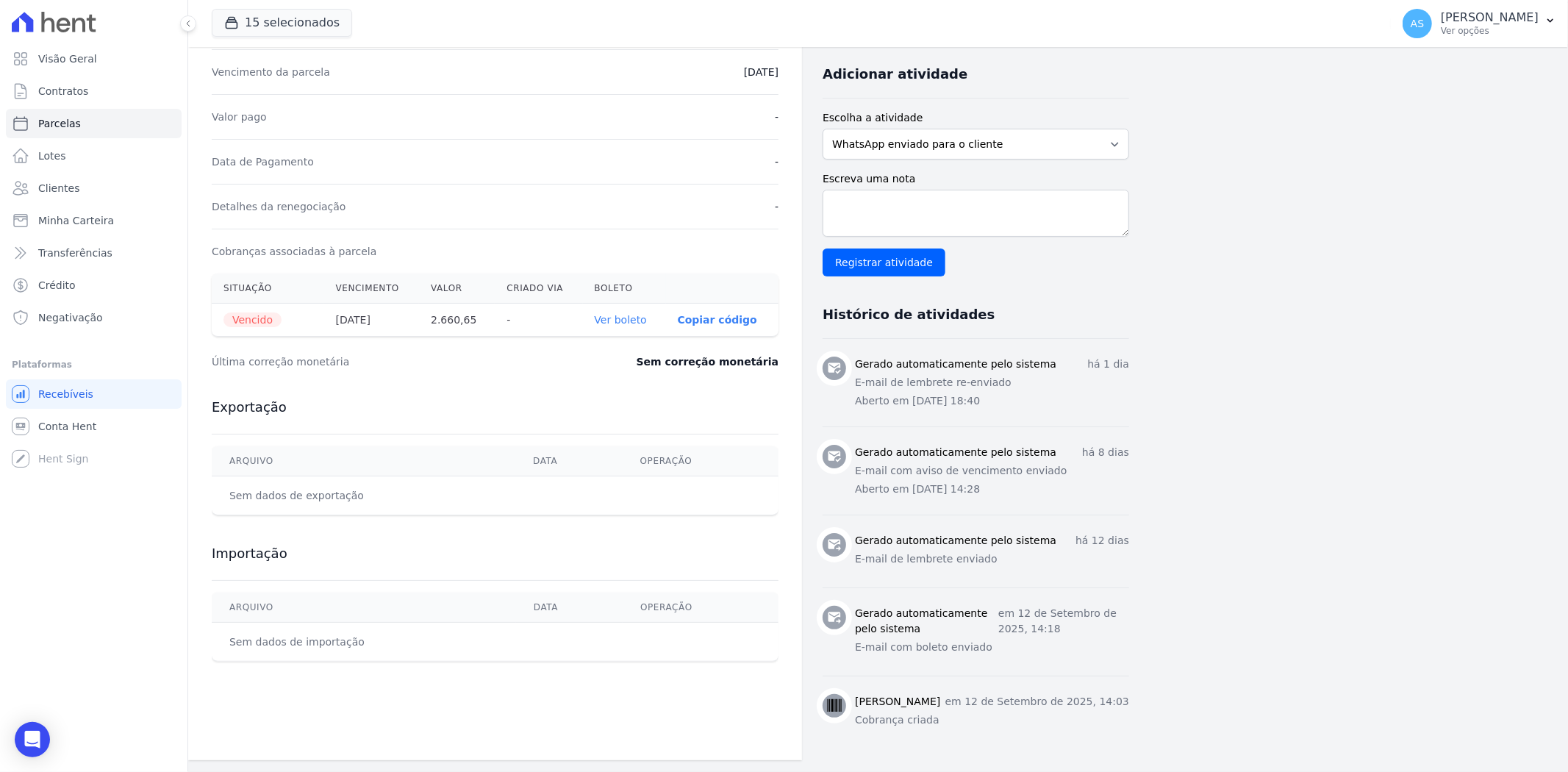
click at [628, 320] on link "Ver boleto" at bounding box center [620, 319] width 52 height 12
